Goal: Information Seeking & Learning: Learn about a topic

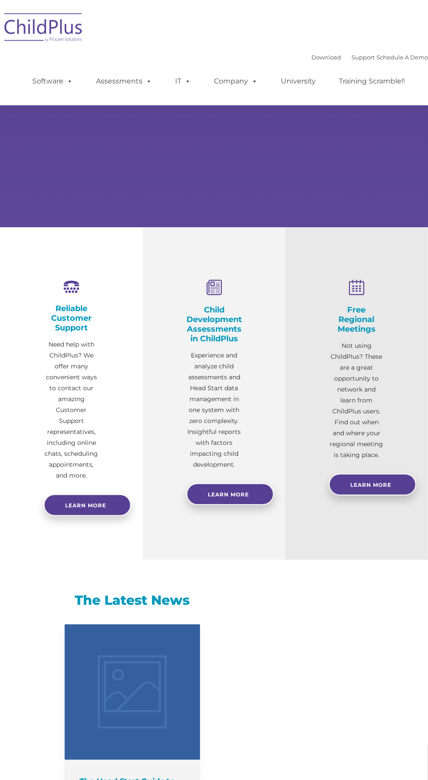
select select "MEDIUM"
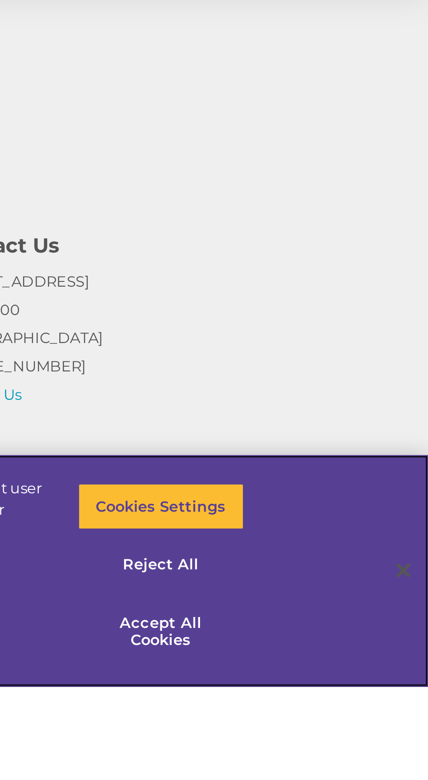
scroll to position [678, 0]
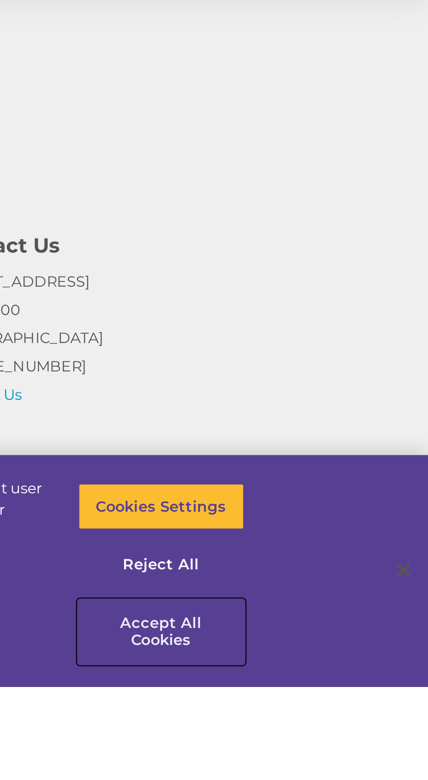
click at [320, 771] on button "Accept All Cookies" at bounding box center [325, 758] width 64 height 25
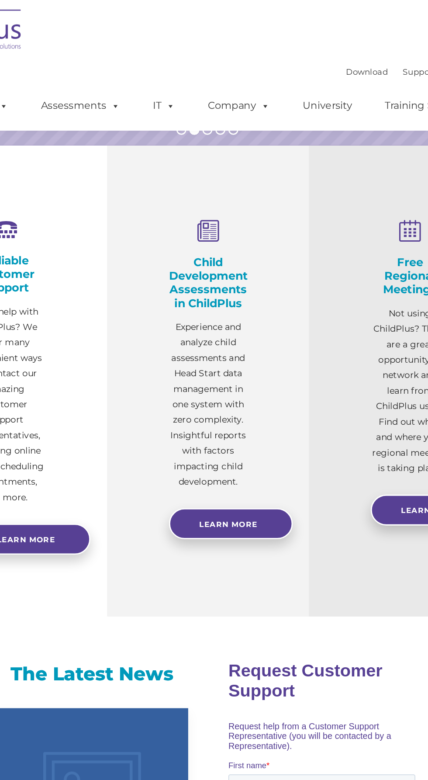
scroll to position [0, 0]
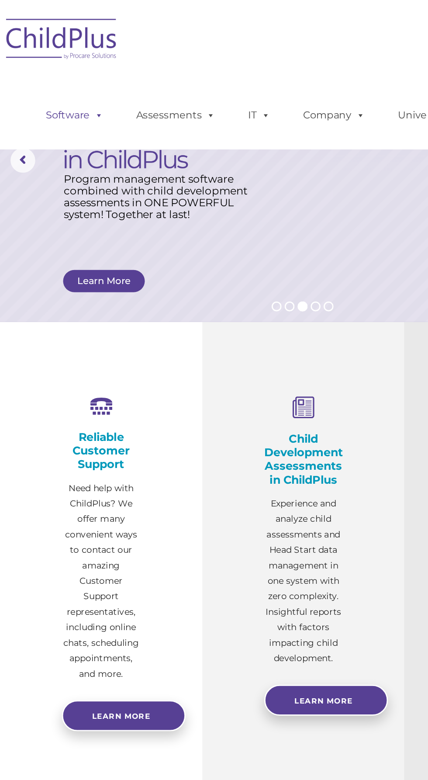
click at [47, 89] on link "Software" at bounding box center [53, 80] width 58 height 17
click at [136, 252] on div "Reliable Customer Support Need help with ChildPlus? We offer many convenient wa…" at bounding box center [71, 393] width 143 height 332
